Goal: Task Accomplishment & Management: Use online tool/utility

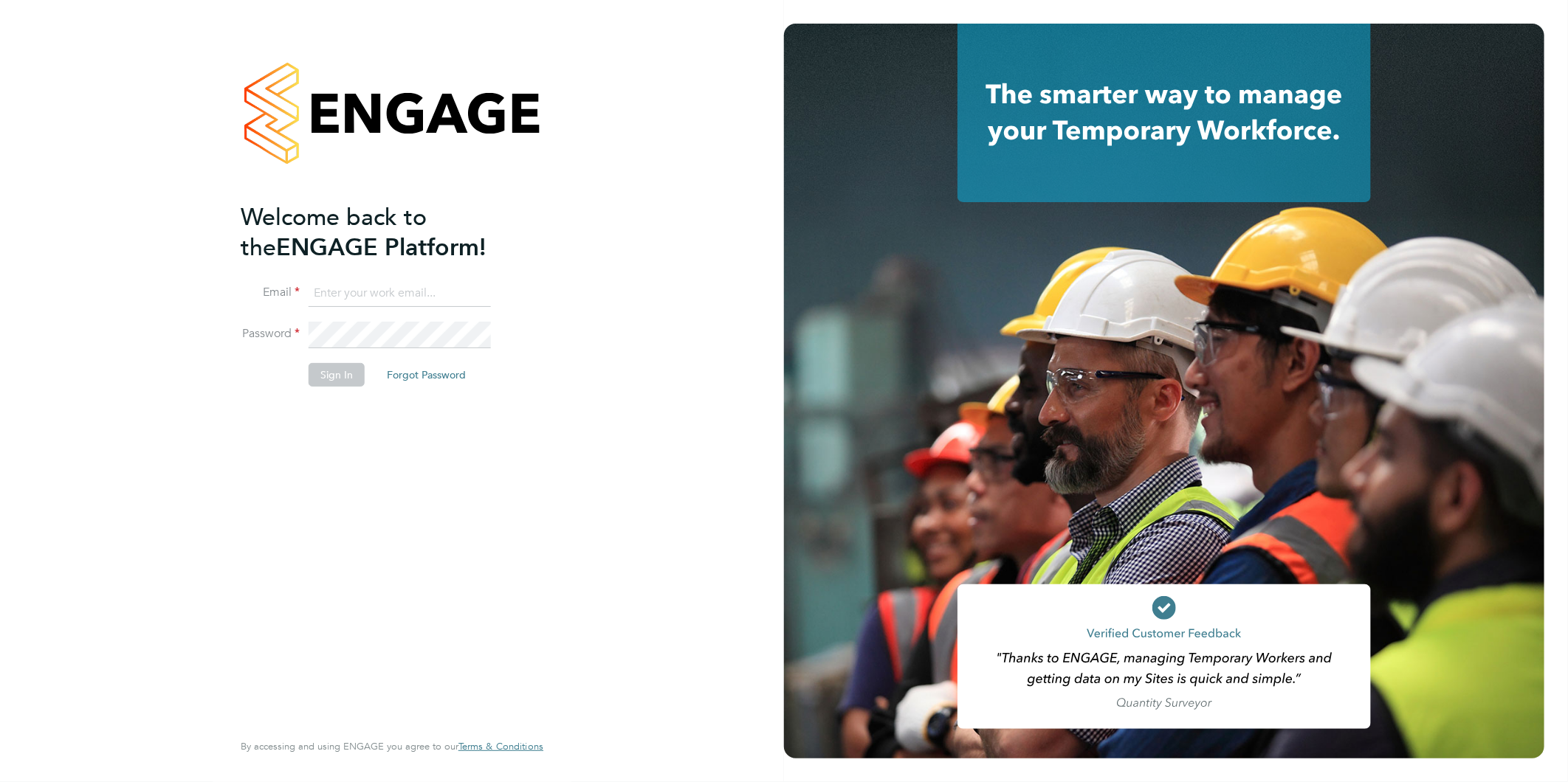
type input "[PERSON_NAME][EMAIL_ADDRESS][DOMAIN_NAME]"
click at [342, 373] on button "Sign In" at bounding box center [336, 374] width 56 height 24
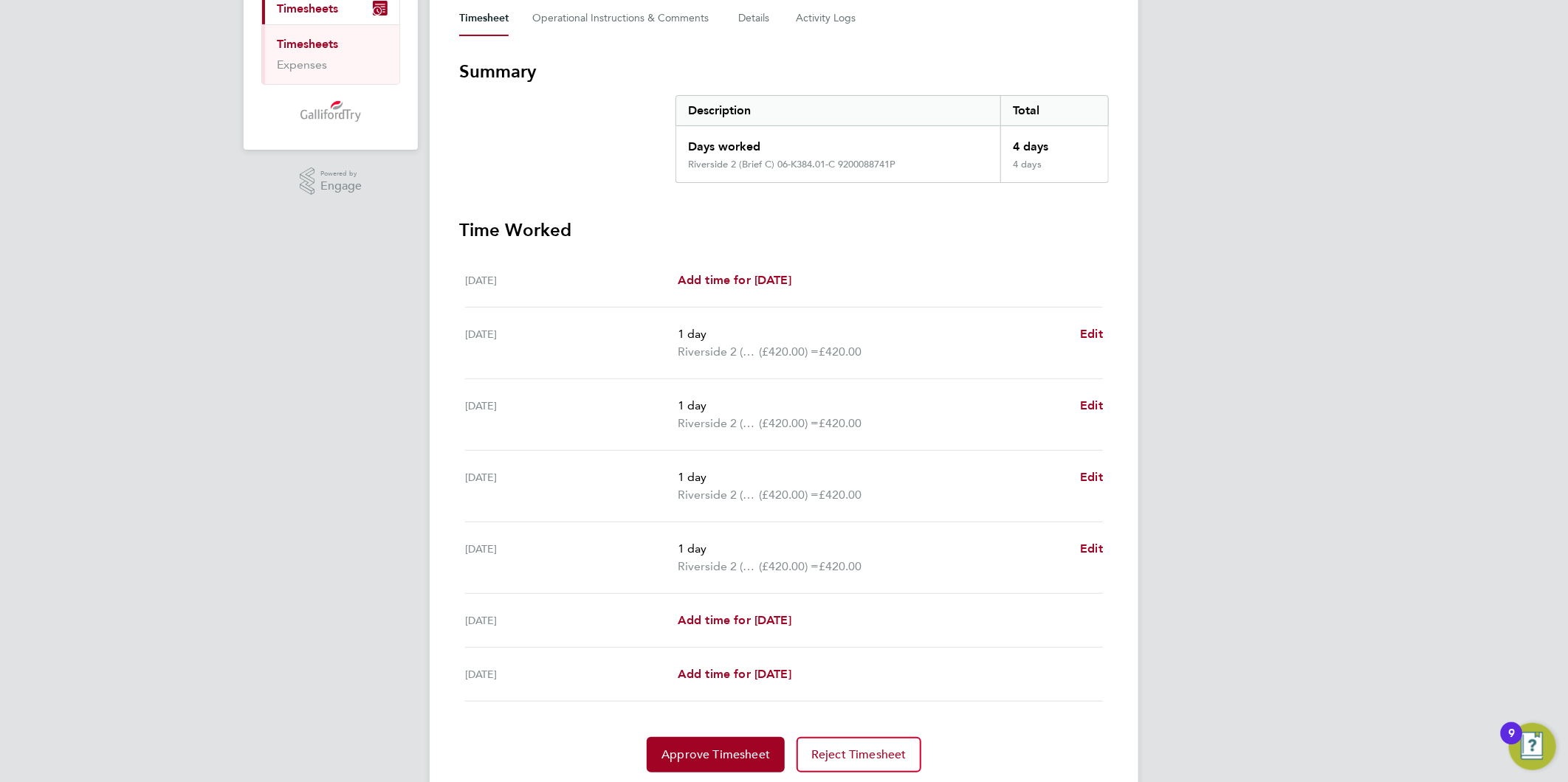
scroll to position [246, 0]
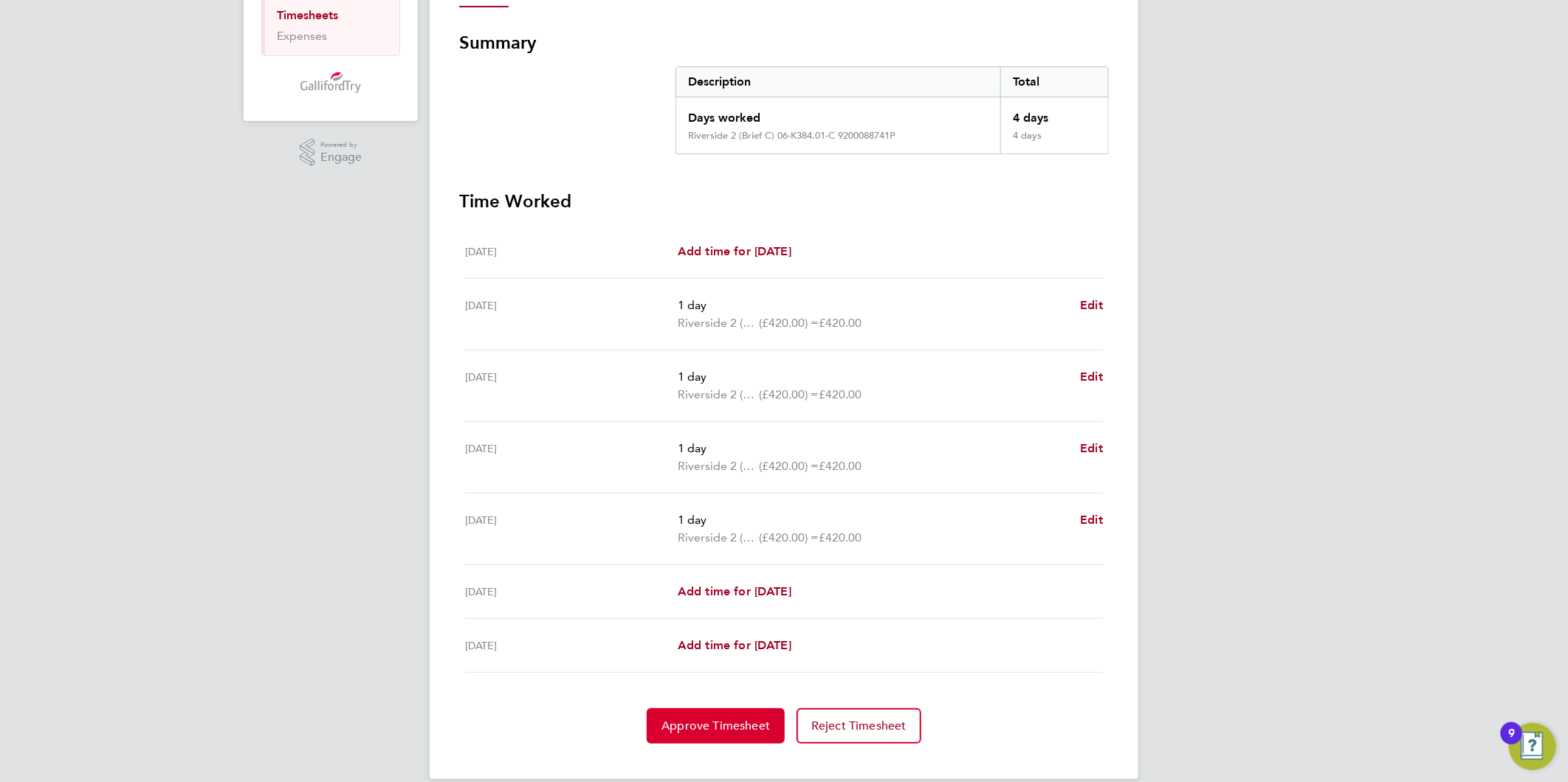
click at [724, 720] on span "Approve Timesheet" at bounding box center [716, 726] width 108 height 15
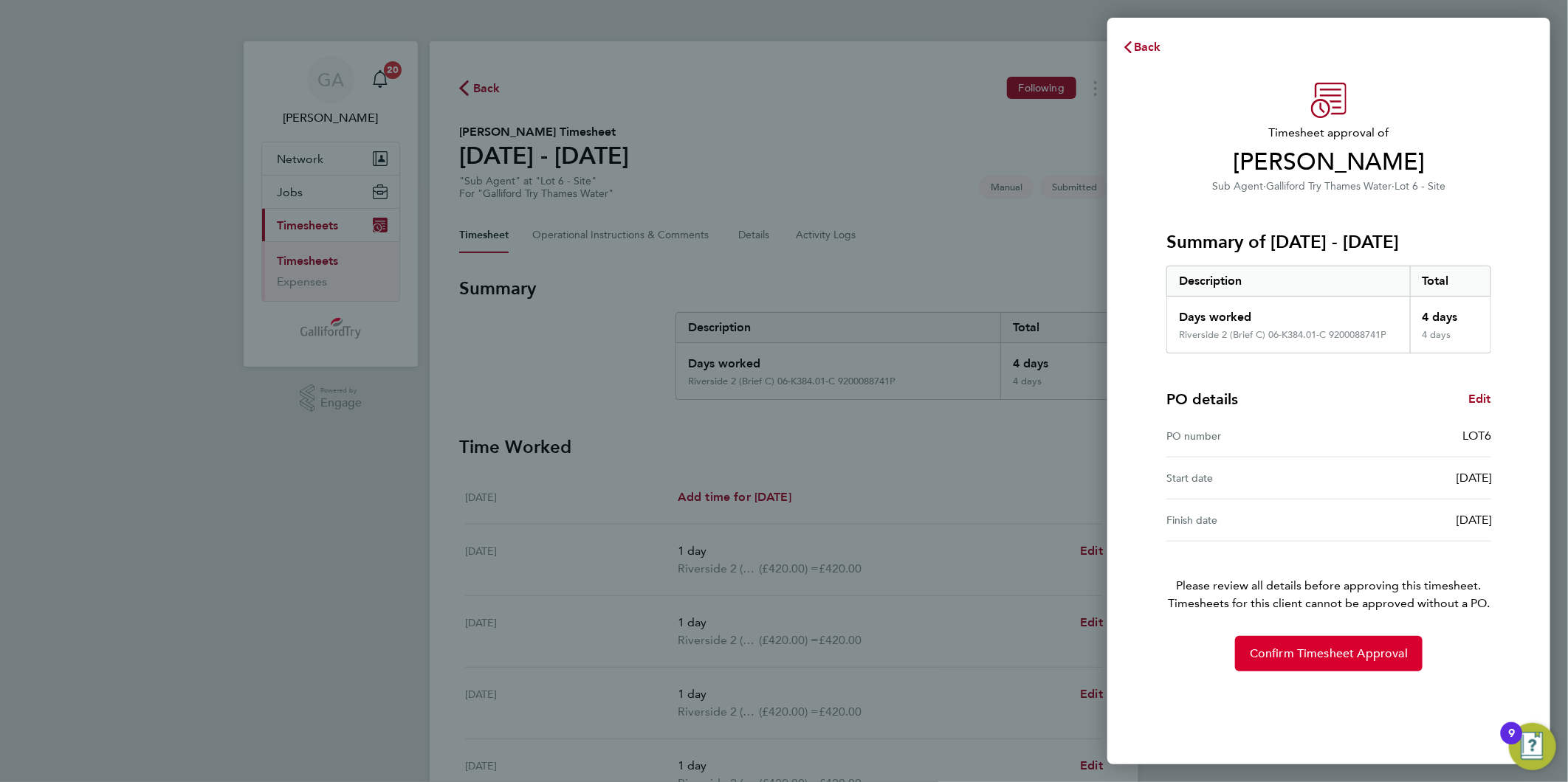
click at [1275, 647] on span "Confirm Timesheet Approval" at bounding box center [1329, 654] width 158 height 15
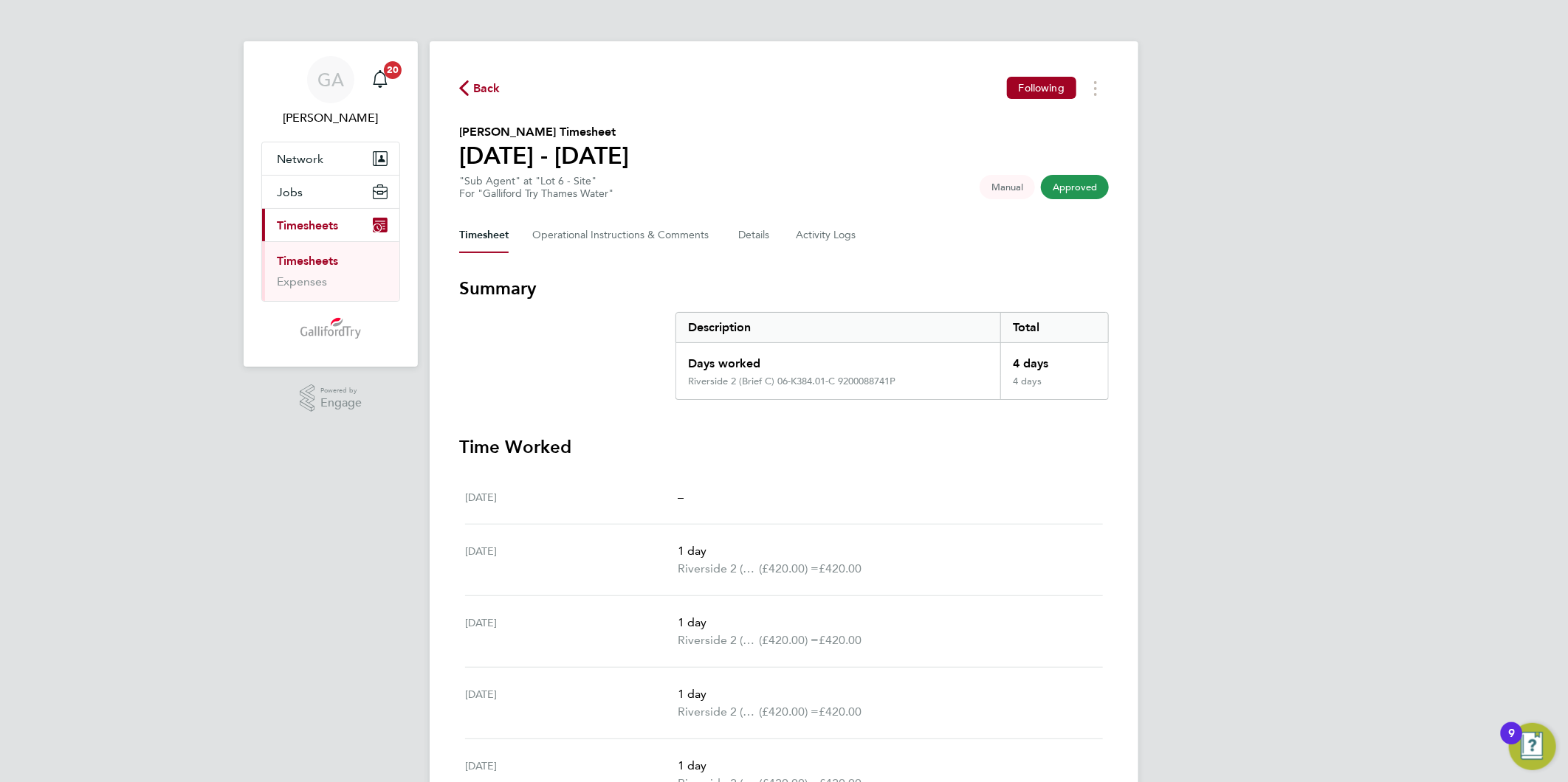
click at [481, 87] on span "Back" at bounding box center [486, 88] width 27 height 17
